Goal: Book appointment/travel/reservation

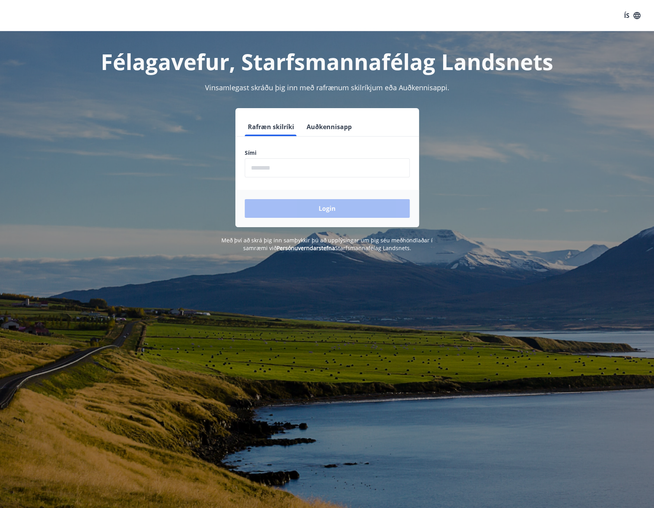
click at [366, 168] on input "phone" at bounding box center [327, 167] width 165 height 19
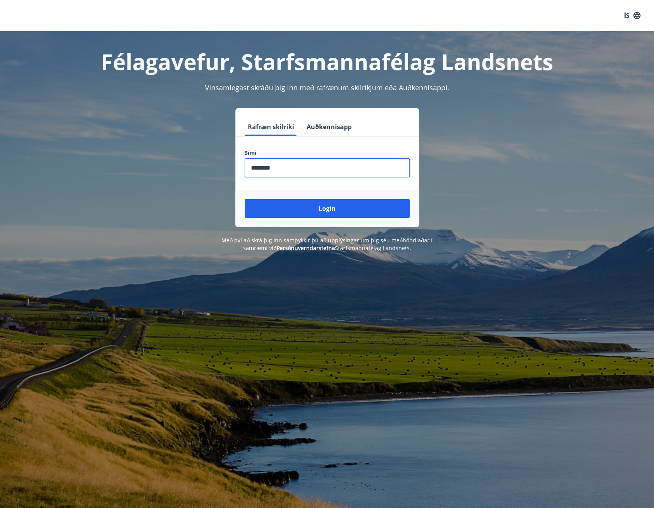
type input "********"
click at [245, 199] on button "Login" at bounding box center [327, 208] width 165 height 19
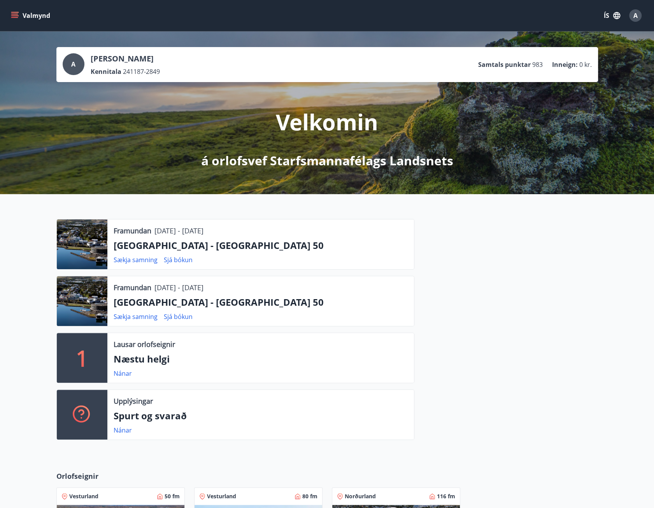
click at [18, 13] on icon "menu" at bounding box center [15, 16] width 8 height 8
drag, startPoint x: 461, startPoint y: 219, endPoint x: 466, endPoint y: 219, distance: 5.4
click at [462, 218] on div "Framundan [DATE] - [DATE] [GEOGRAPHIC_DATA] - [GEOGRAPHIC_DATA] 50 Sækja samnin…" at bounding box center [327, 326] width 654 height 265
click at [14, 14] on icon "menu" at bounding box center [14, 14] width 7 height 1
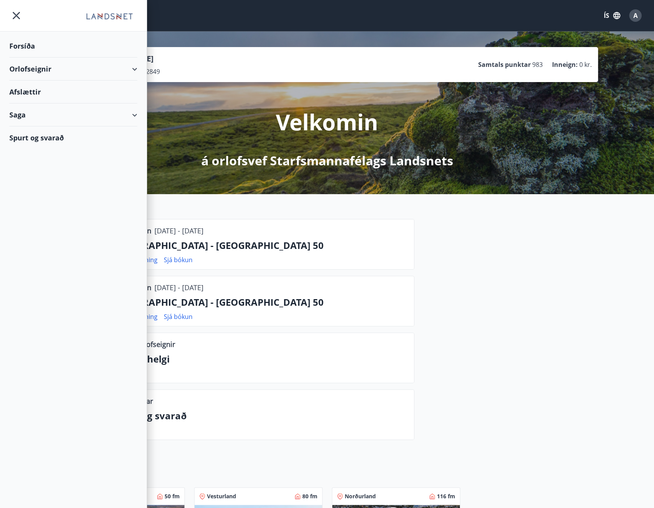
click at [133, 70] on div "Orlofseignir" at bounding box center [73, 69] width 128 height 23
click at [67, 102] on div "Bókunardagatal" at bounding box center [74, 105] width 116 height 16
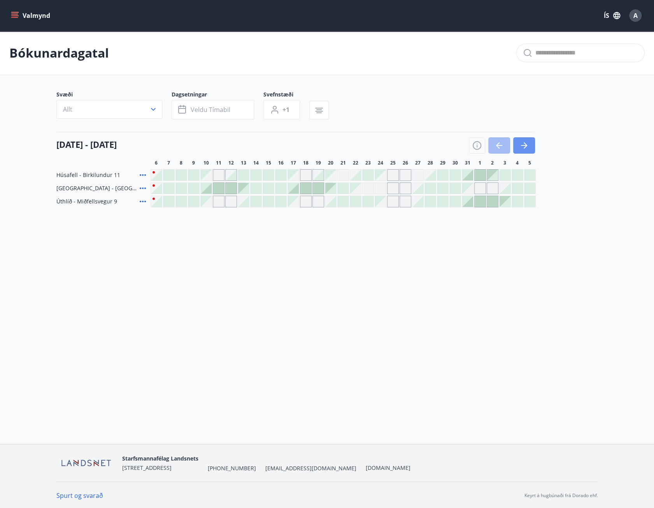
drag, startPoint x: 526, startPoint y: 144, endPoint x: 487, endPoint y: 219, distance: 84.2
click at [526, 144] on icon "button" at bounding box center [523, 145] width 9 height 9
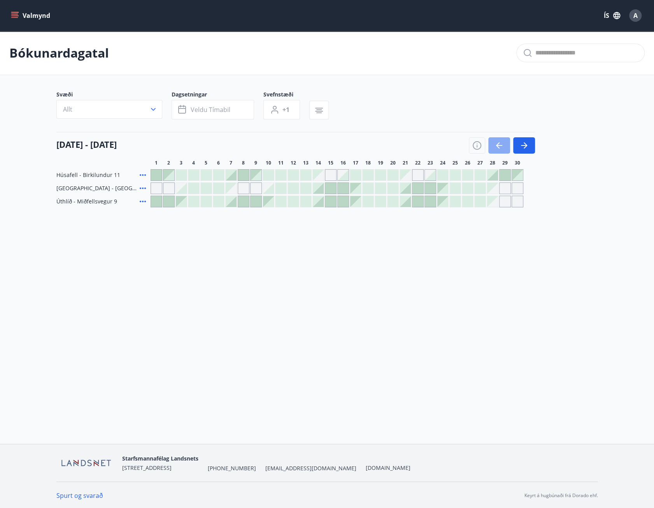
click at [498, 147] on icon "button" at bounding box center [498, 145] width 4 height 6
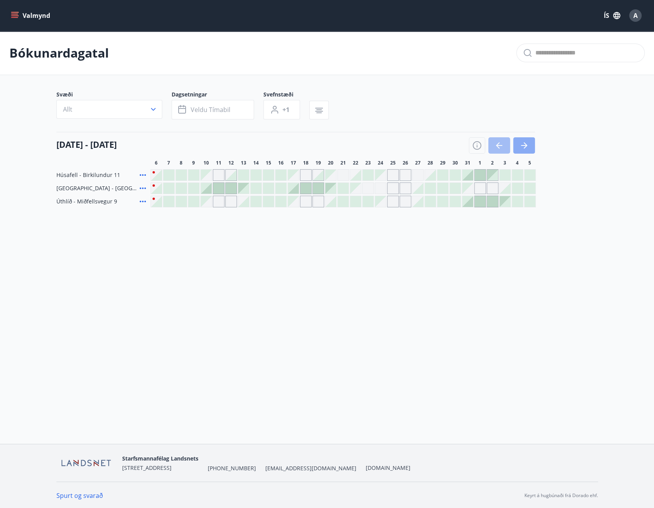
click at [526, 145] on icon "button" at bounding box center [526, 145] width 4 height 6
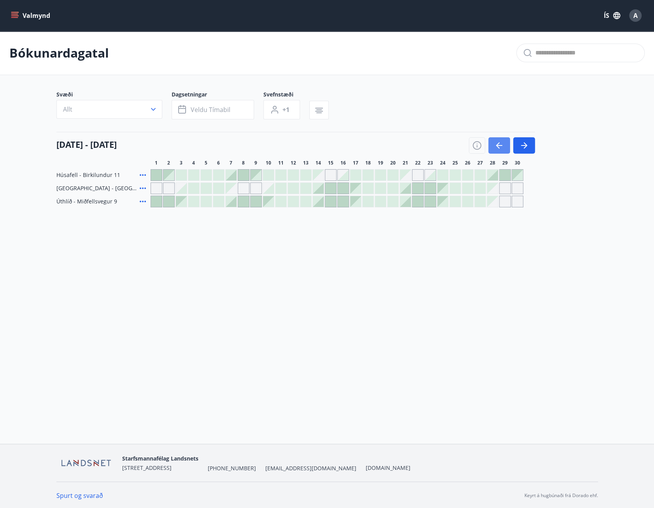
click at [494, 142] on button "button" at bounding box center [499, 145] width 22 height 16
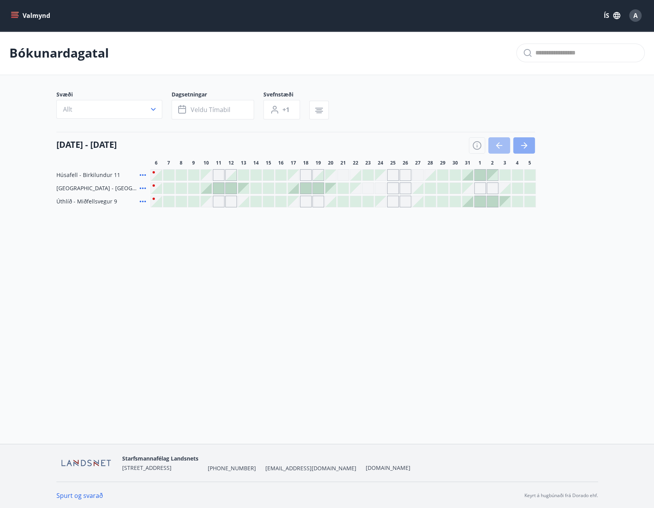
click at [517, 149] on button "button" at bounding box center [524, 145] width 22 height 16
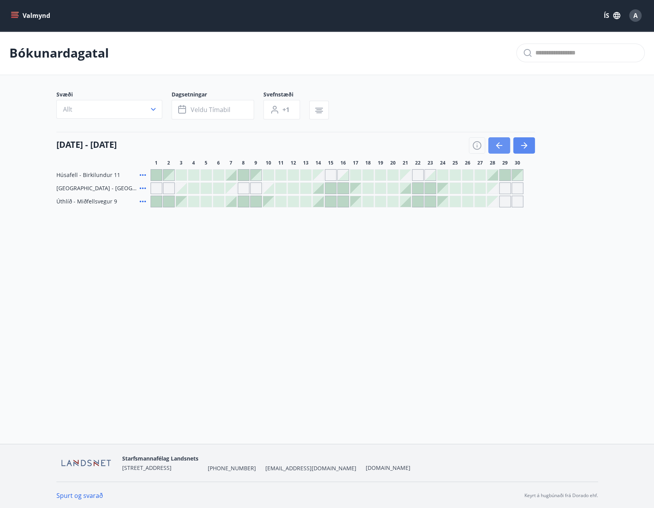
drag, startPoint x: 505, startPoint y: 146, endPoint x: 525, endPoint y: 146, distance: 20.2
click at [506, 146] on button "button" at bounding box center [499, 145] width 22 height 16
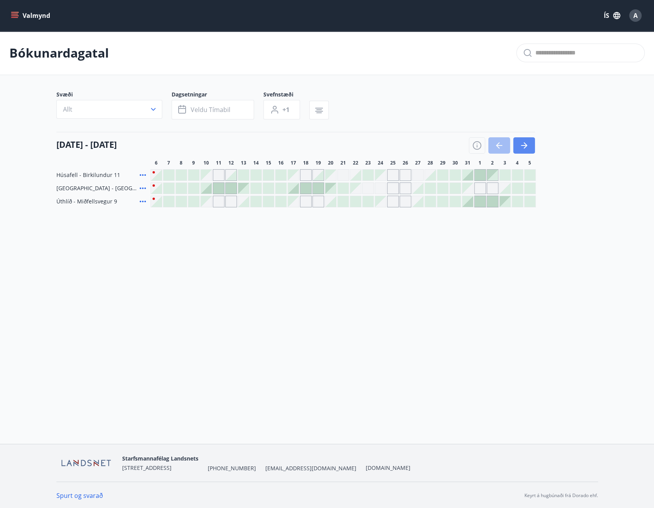
click at [528, 147] on button "button" at bounding box center [524, 145] width 22 height 16
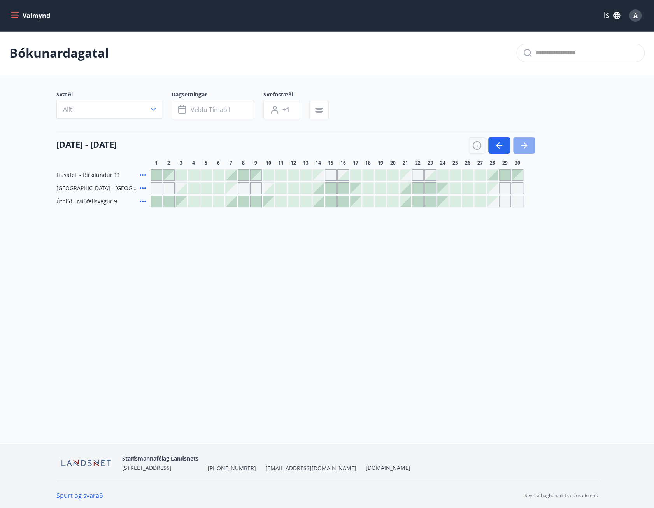
click at [527, 147] on icon "button" at bounding box center [523, 145] width 9 height 9
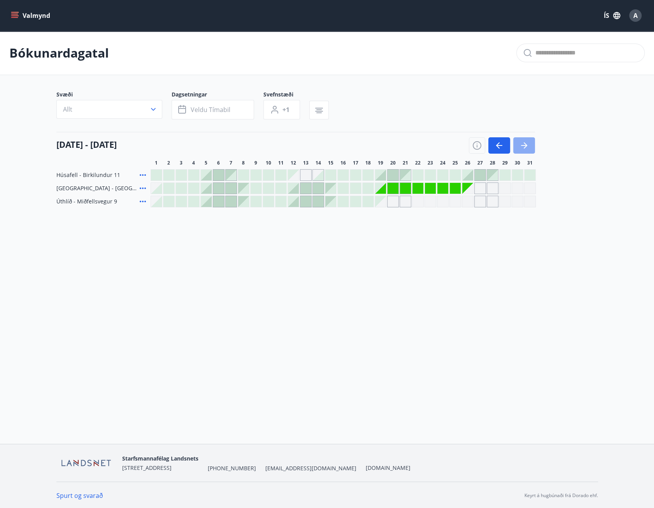
click at [528, 148] on icon "button" at bounding box center [523, 145] width 9 height 9
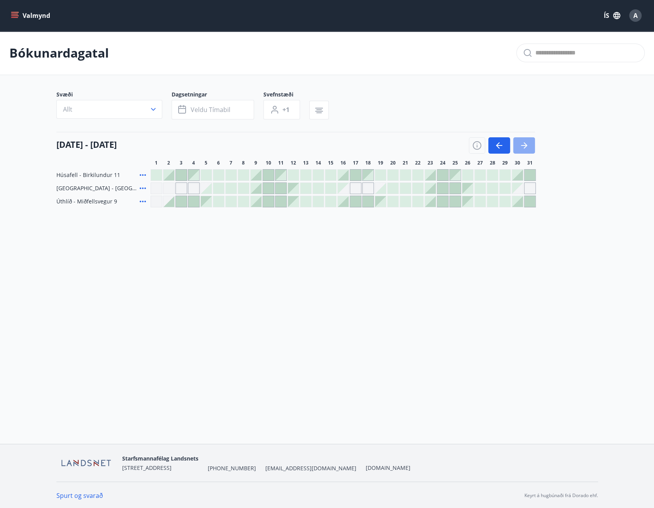
drag, startPoint x: 529, startPoint y: 141, endPoint x: 524, endPoint y: 144, distance: 5.2
click at [526, 143] on button "button" at bounding box center [524, 145] width 22 height 16
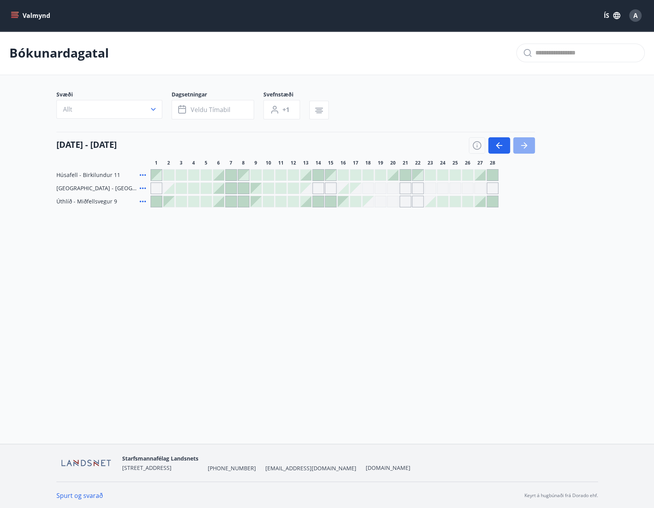
click at [521, 146] on icon "button" at bounding box center [523, 145] width 9 height 9
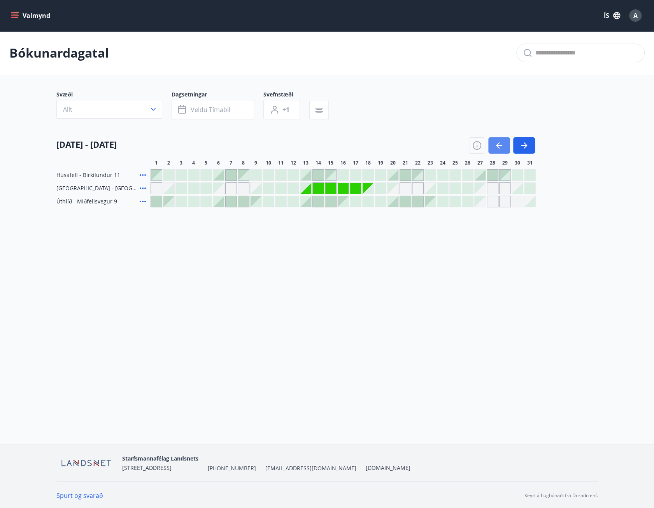
click at [500, 139] on button "button" at bounding box center [499, 145] width 22 height 16
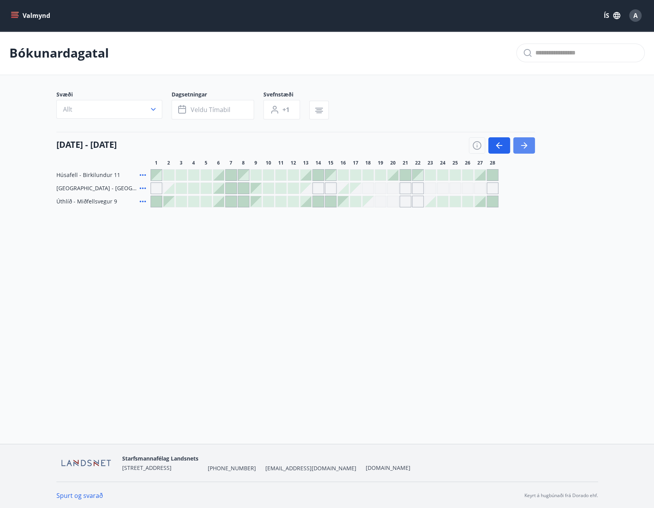
click at [521, 146] on icon "button" at bounding box center [523, 145] width 9 height 9
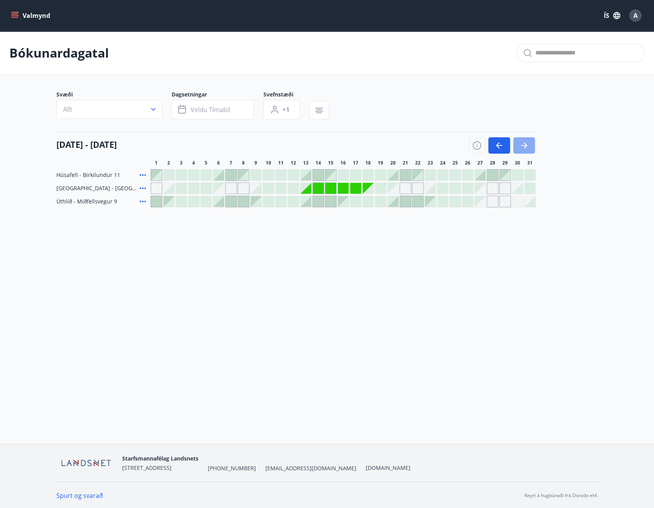
click at [521, 146] on icon "button" at bounding box center [523, 145] width 9 height 9
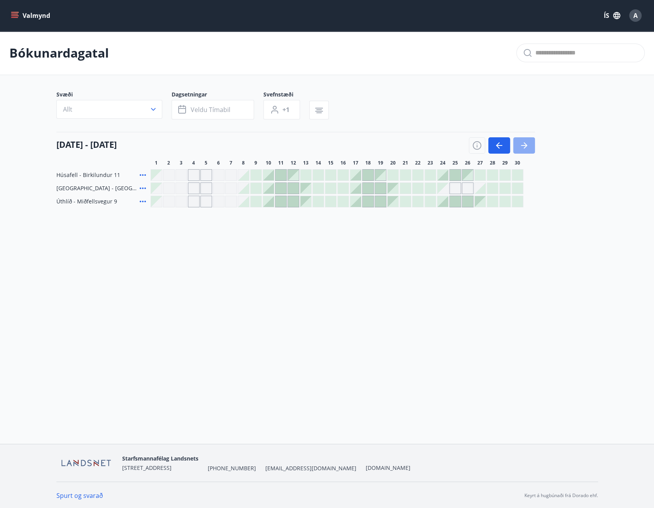
click at [524, 139] on button "button" at bounding box center [524, 145] width 22 height 16
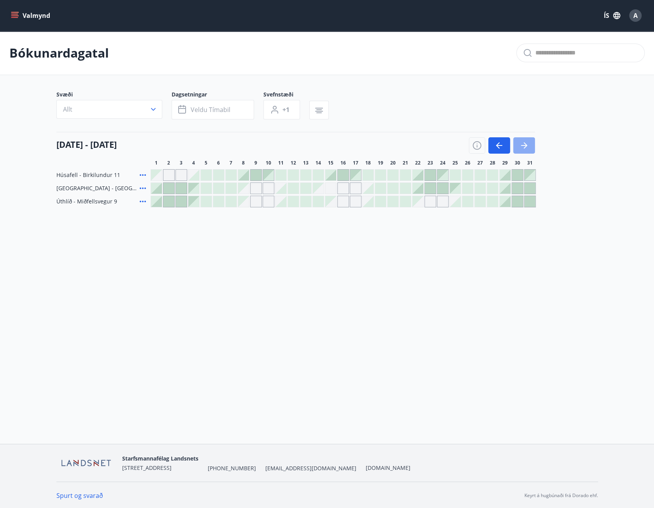
click at [526, 142] on icon "button" at bounding box center [523, 145] width 9 height 9
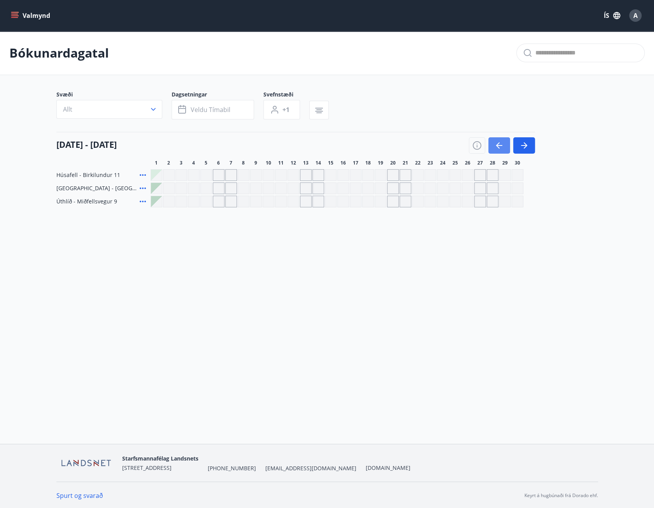
click at [494, 142] on button "button" at bounding box center [499, 145] width 22 height 16
